Goal: Navigation & Orientation: Find specific page/section

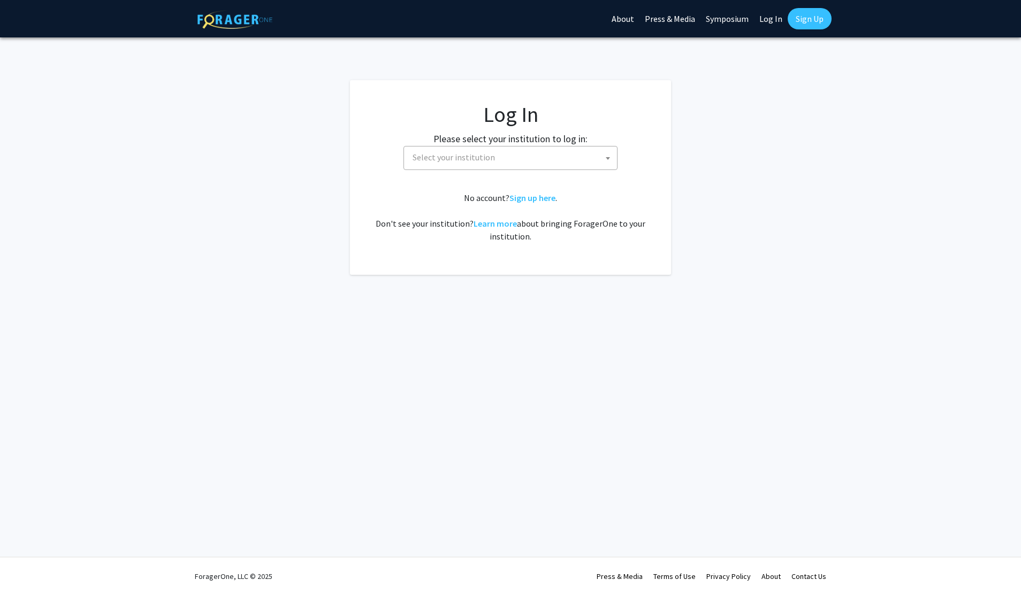
click at [512, 166] on span "Select your institution" at bounding box center [512, 158] width 209 height 22
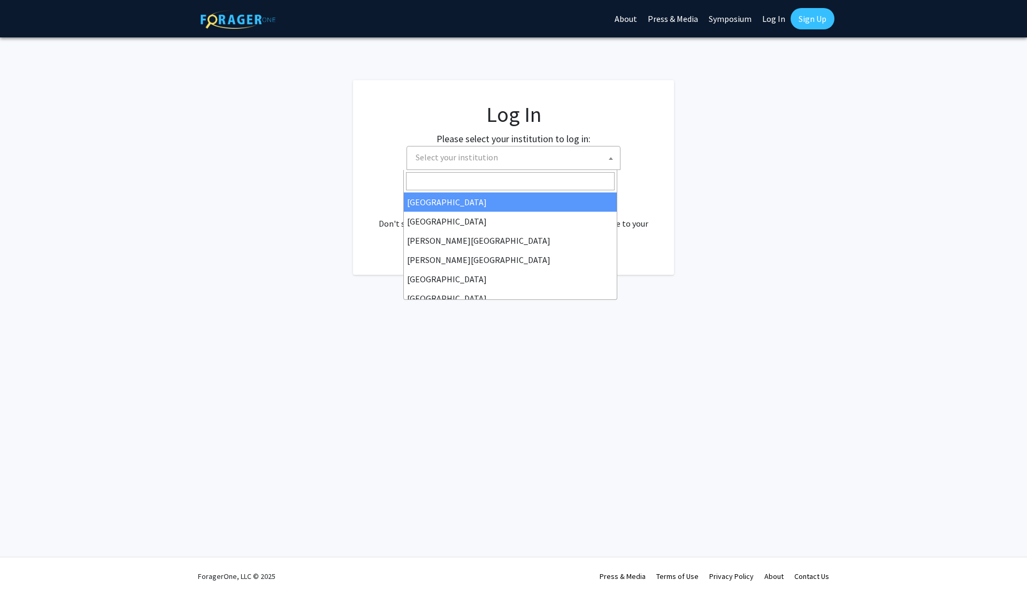
select select "34"
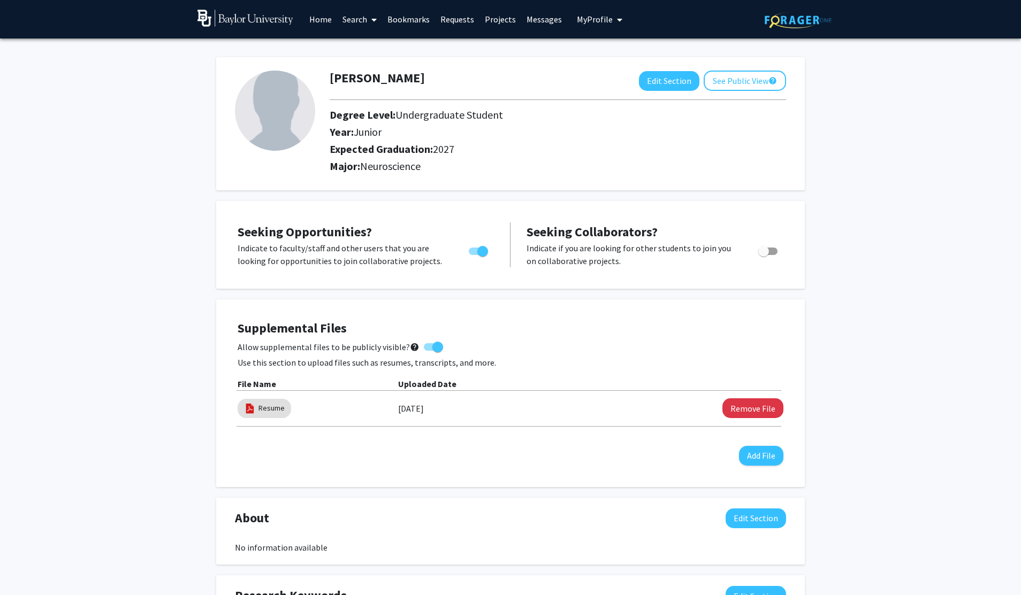
click at [324, 16] on link "Home" at bounding box center [320, 19] width 33 height 37
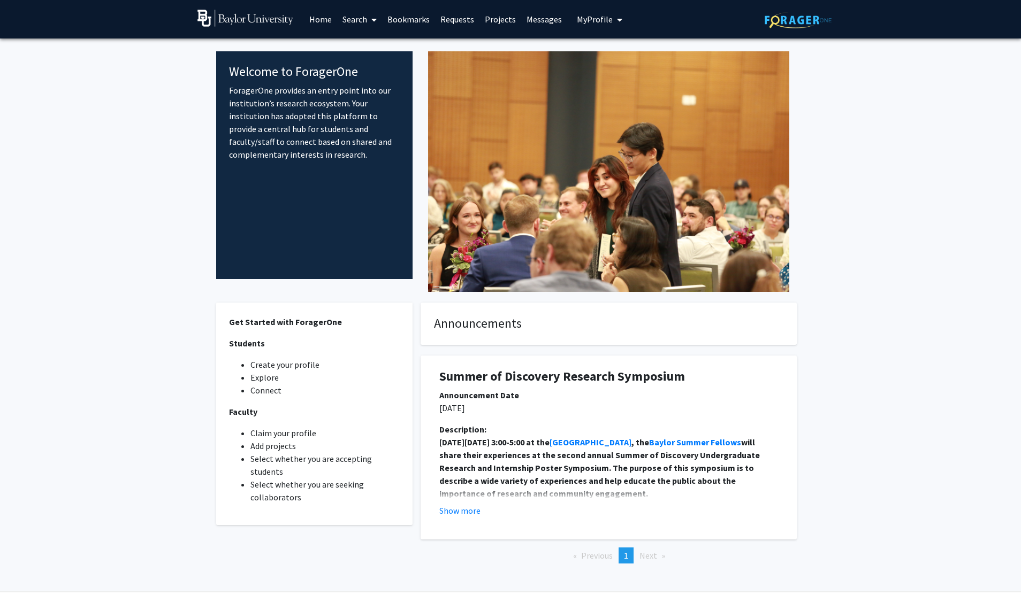
click at [449, 17] on link "Requests" at bounding box center [457, 19] width 44 height 37
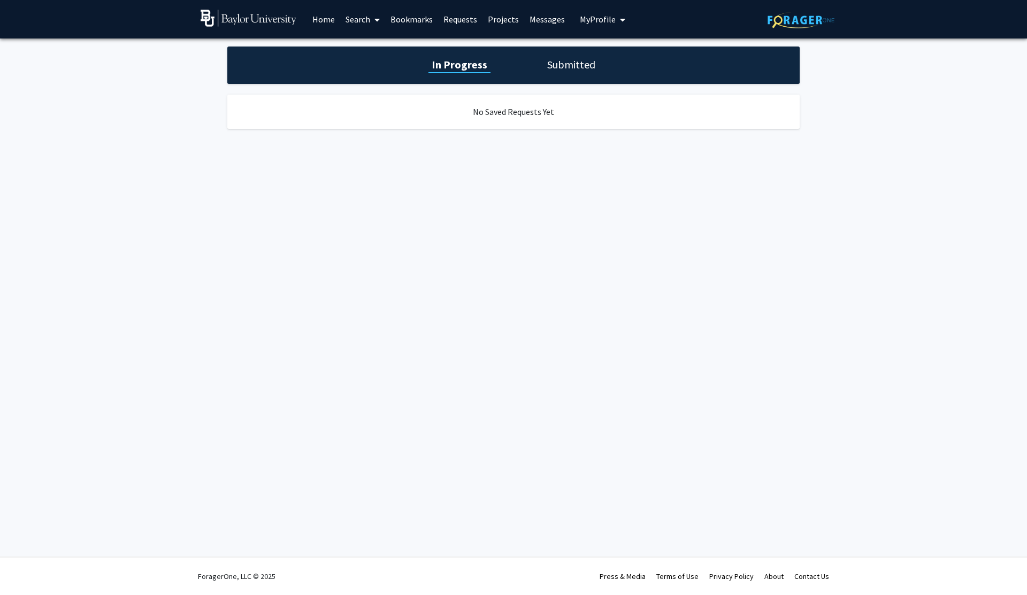
click at [553, 75] on div "In Progress Submitted" at bounding box center [513, 65] width 572 height 37
drag, startPoint x: 561, startPoint y: 58, endPoint x: 530, endPoint y: 62, distance: 31.3
click at [561, 58] on h1 "Submitted" at bounding box center [571, 64] width 55 height 15
click at [472, 64] on h1 "In Progress" at bounding box center [458, 64] width 57 height 15
click at [491, 15] on link "Projects" at bounding box center [504, 19] width 42 height 37
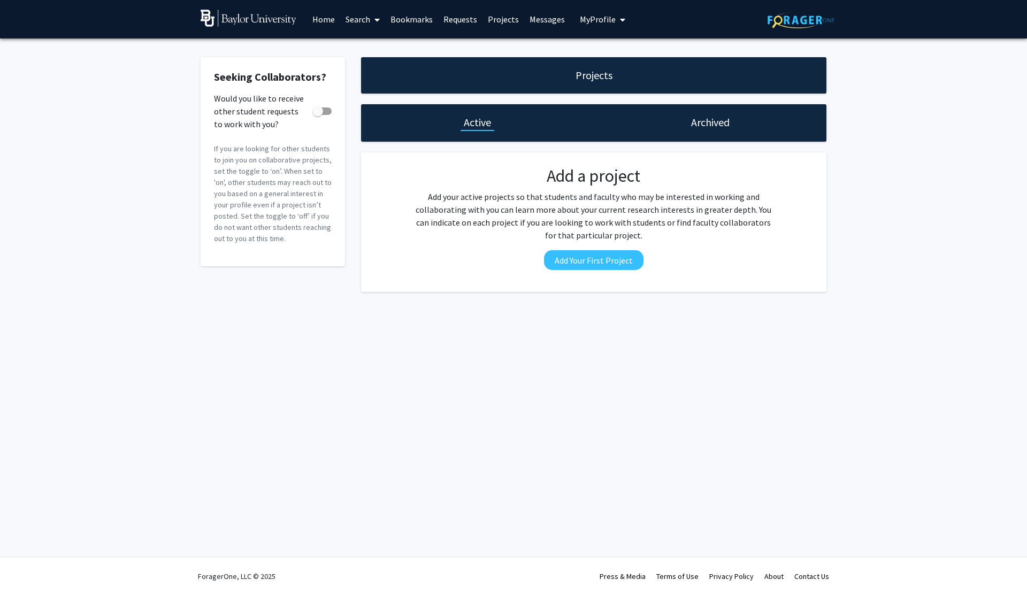
click at [369, 21] on link "Search" at bounding box center [362, 19] width 45 height 37
click at [340, 21] on link "Search" at bounding box center [362, 19] width 45 height 37
click at [326, 20] on link "Home" at bounding box center [323, 19] width 33 height 37
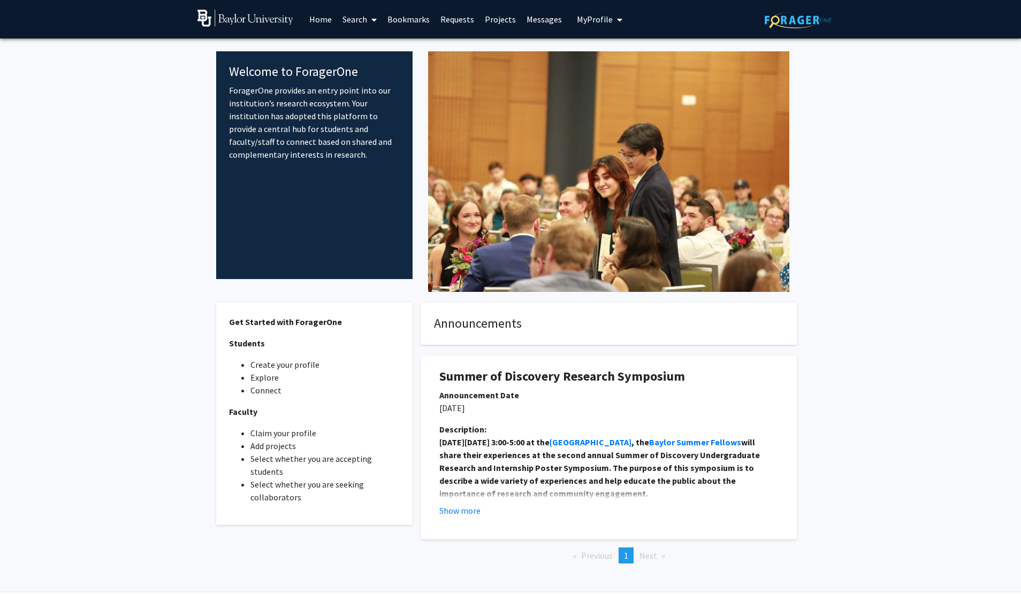
scroll to position [34, 0]
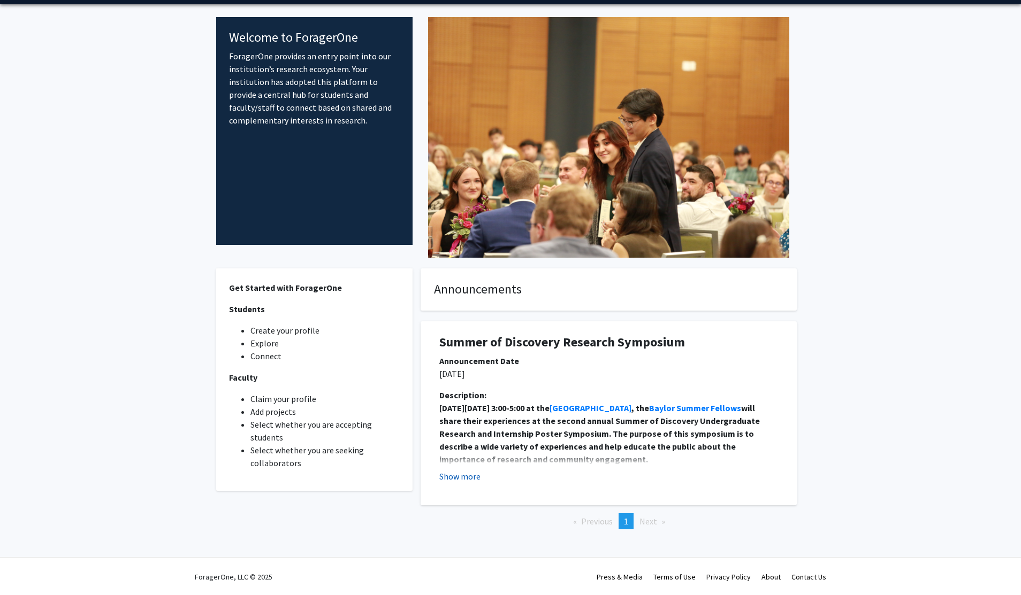
click at [466, 478] on button "Show more" at bounding box center [459, 476] width 41 height 13
